Goal: Information Seeking & Learning: Learn about a topic

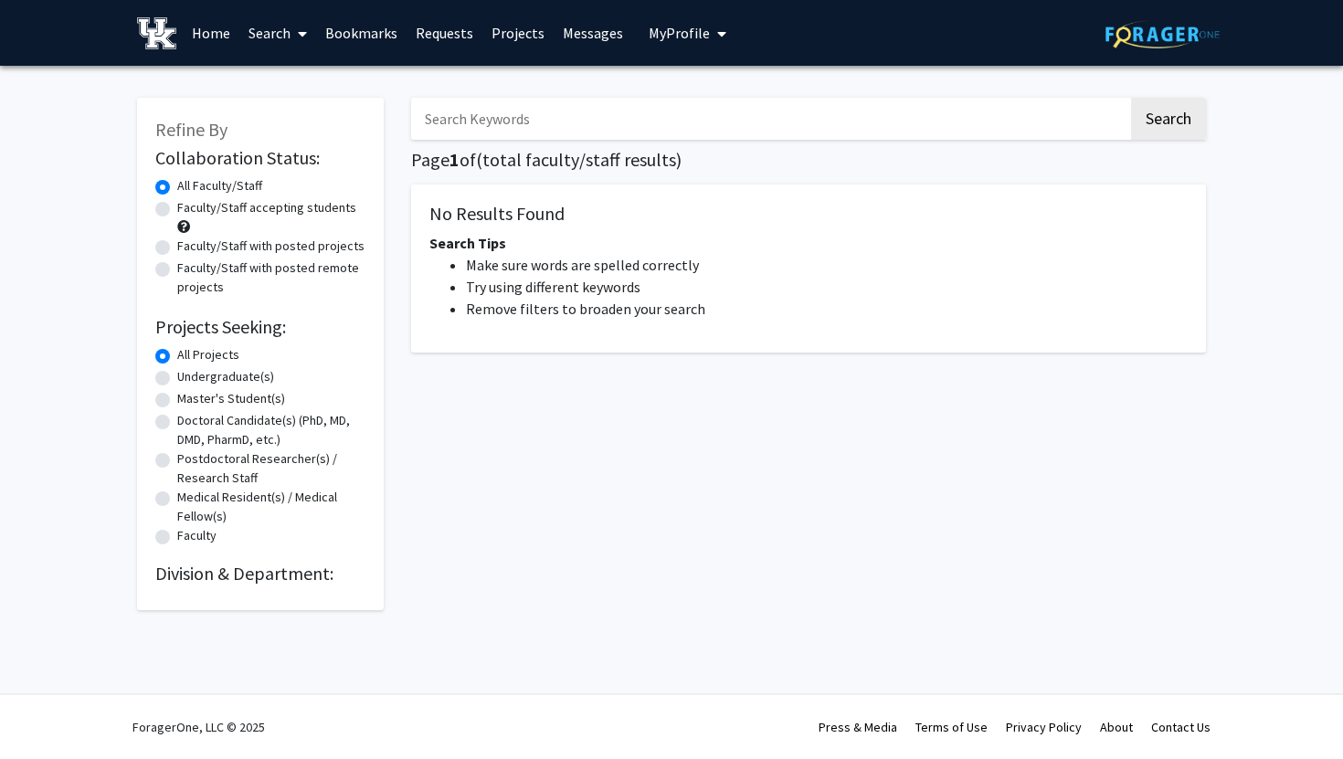
click at [199, 204] on label "Faculty/Staff accepting students" at bounding box center [266, 207] width 179 height 19
click at [189, 204] on input "Faculty/Staff accepting students" at bounding box center [183, 204] width 12 height 12
radio input "true"
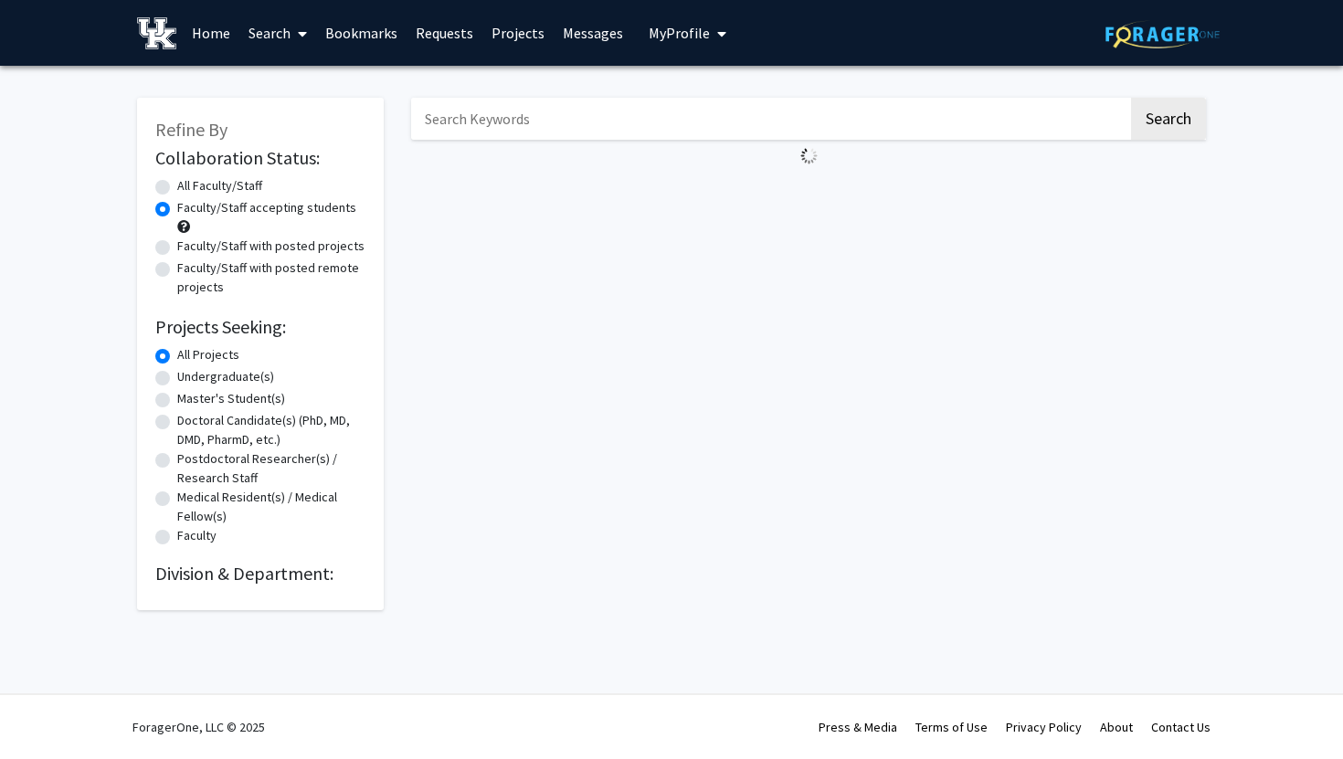
click at [177, 244] on label "Faculty/Staff with posted projects" at bounding box center [270, 246] width 187 height 19
click at [177, 244] on input "Faculty/Staff with posted projects" at bounding box center [183, 243] width 12 height 12
radio input "true"
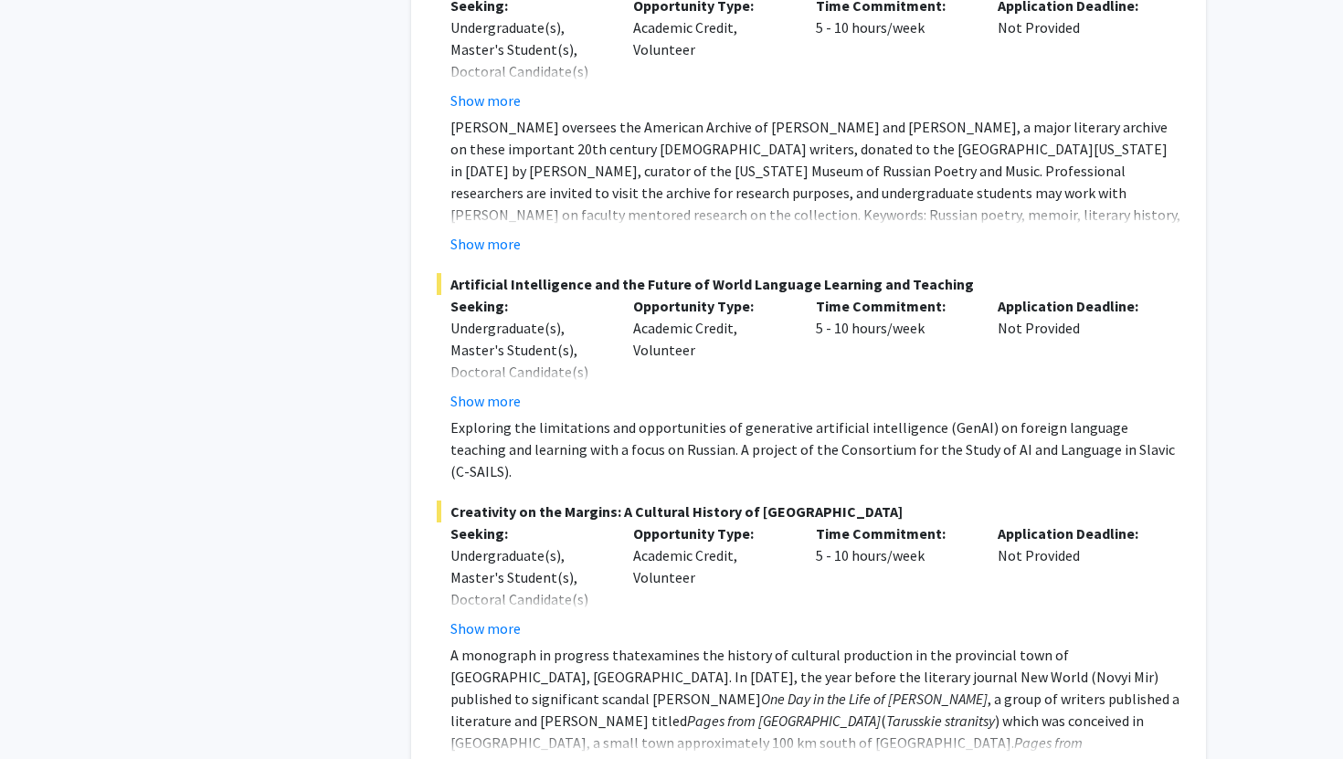
scroll to position [9650, 0]
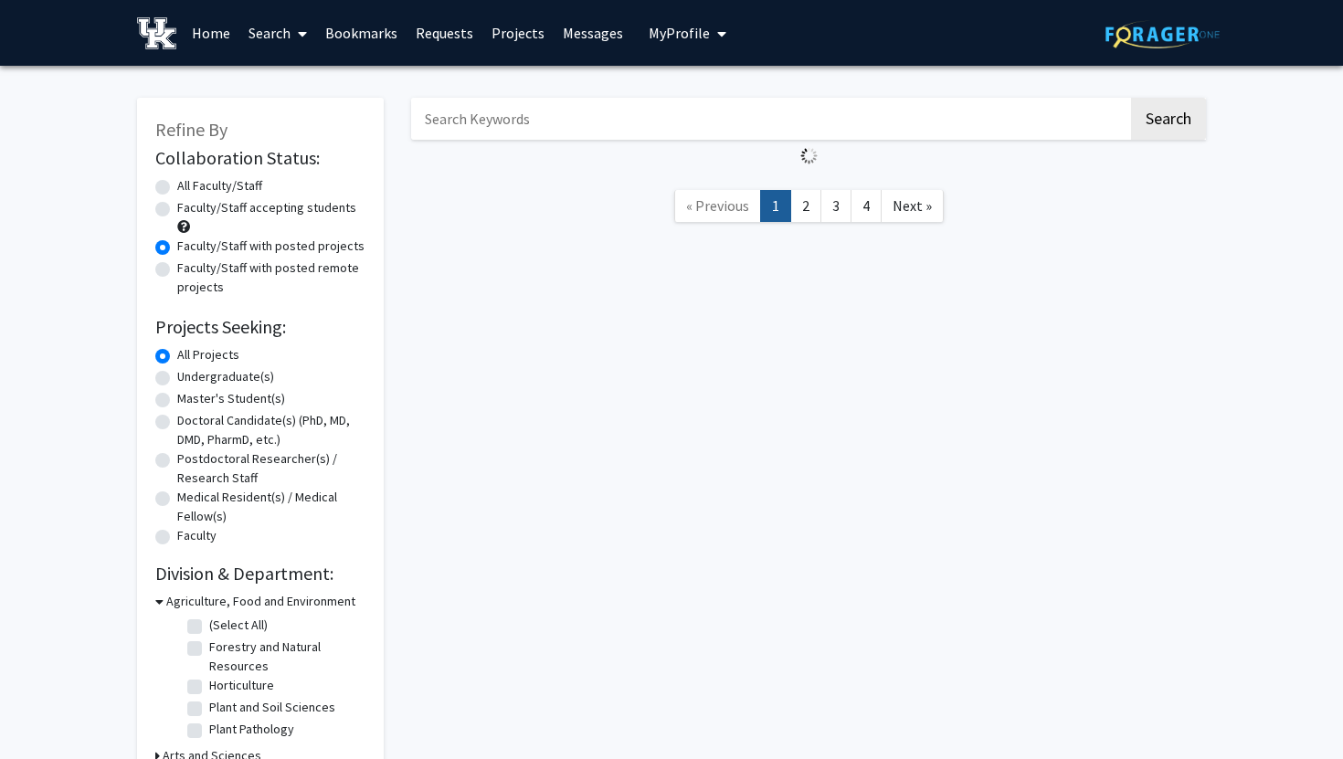
click at [1259, 127] on div "Refine By Collaboration Status: Collaboration Status All Faculty/Staff Collabor…" at bounding box center [671, 513] width 1343 height 894
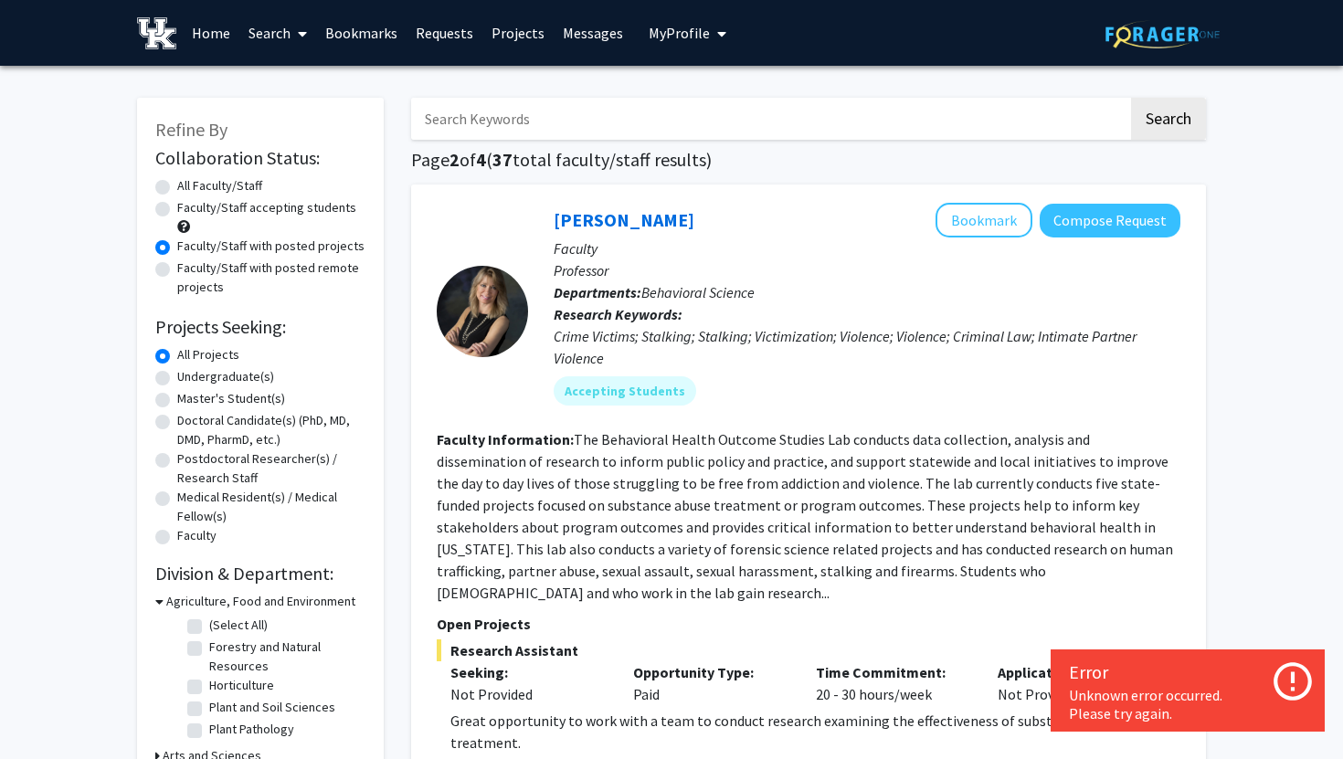
click at [780, 208] on div "TK Logan Bookmark Compose Request" at bounding box center [867, 220] width 627 height 35
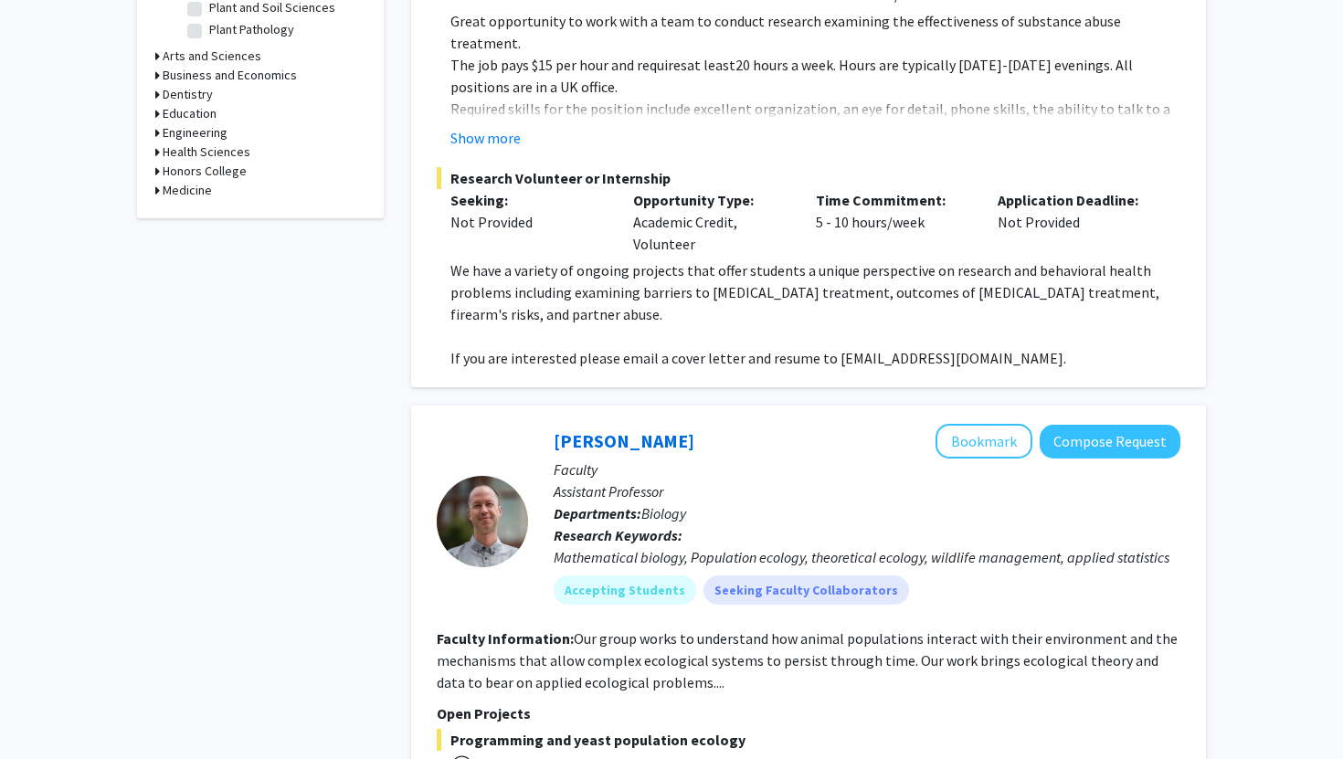
scroll to position [699, 0]
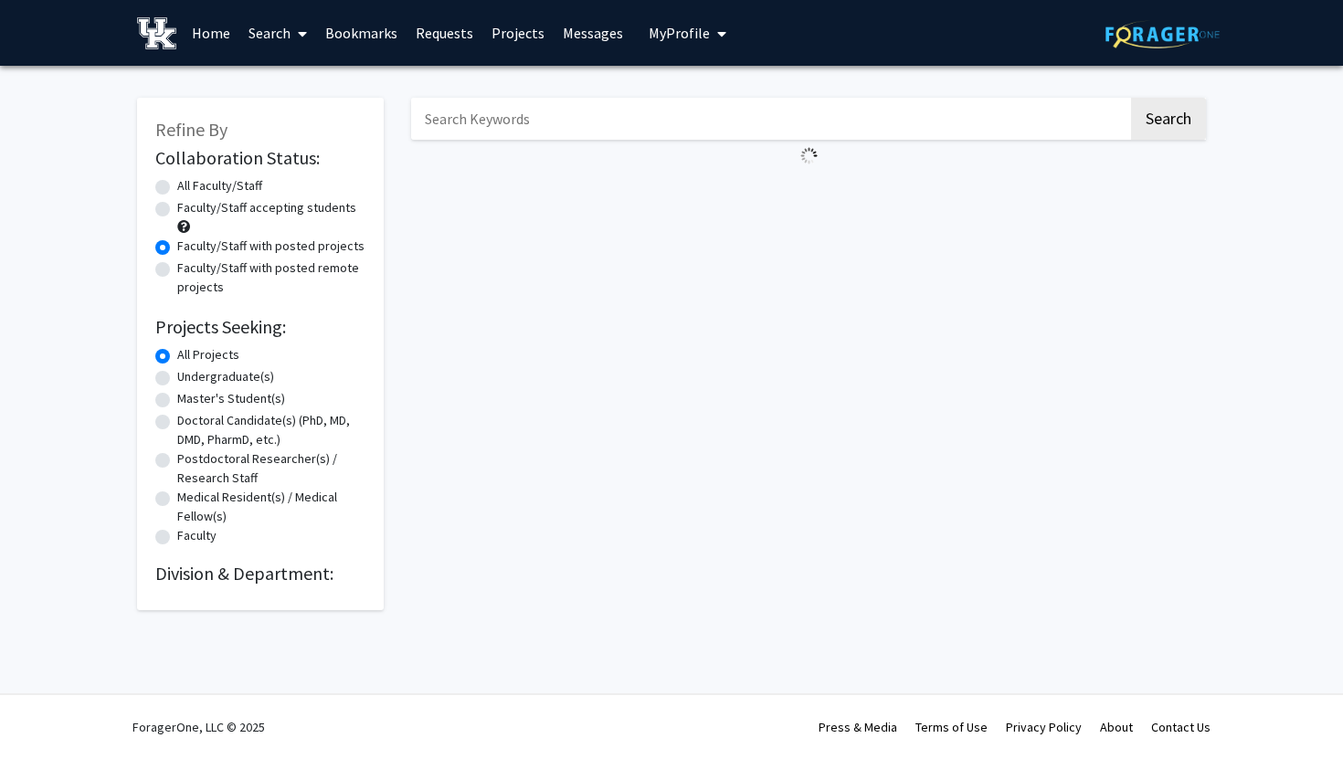
click at [1271, 144] on div "Refine By Collaboration Status: Collaboration Status All Faculty/Staff Collabor…" at bounding box center [671, 359] width 1343 height 586
